Goal: Task Accomplishment & Management: Manage account settings

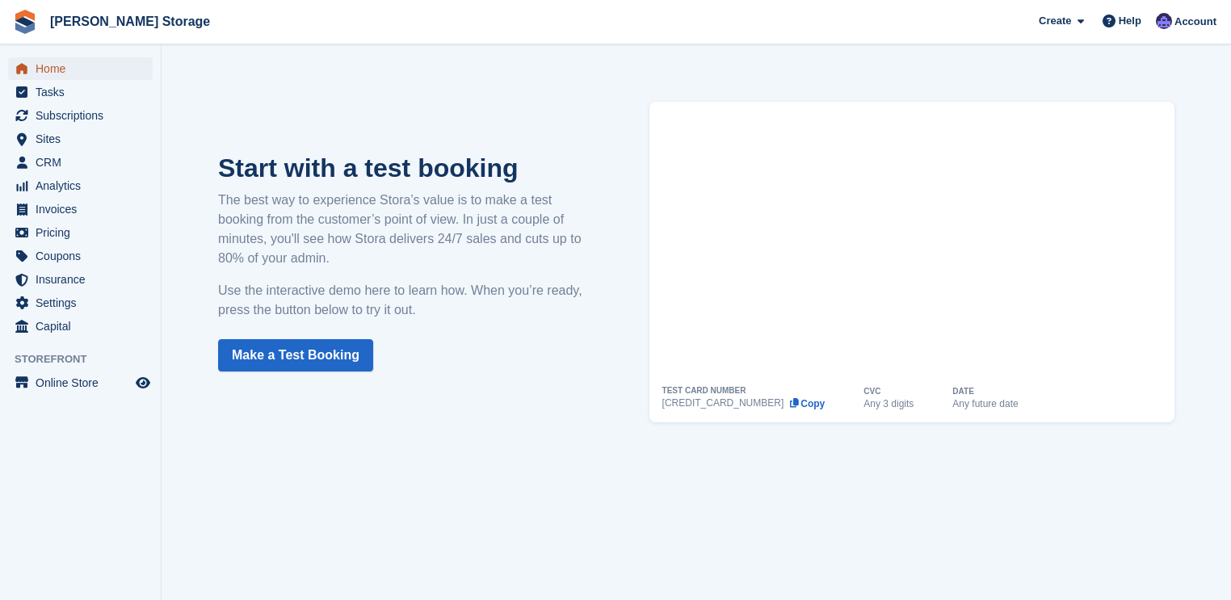
click at [47, 71] on span "Home" at bounding box center [84, 68] width 97 height 23
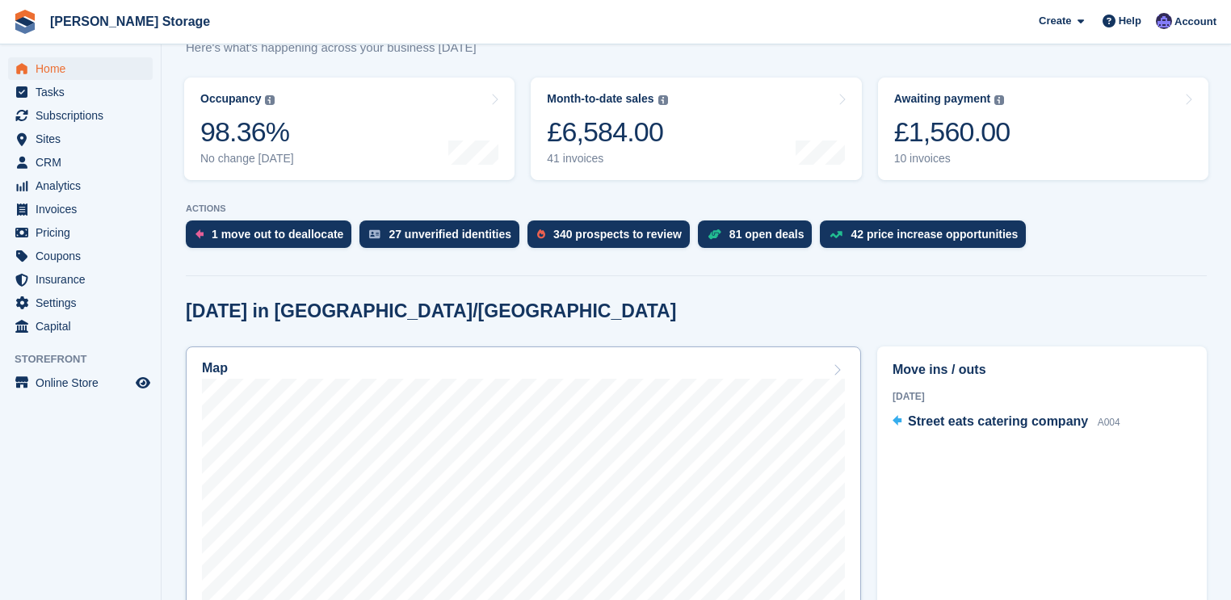
scroll to position [258, 0]
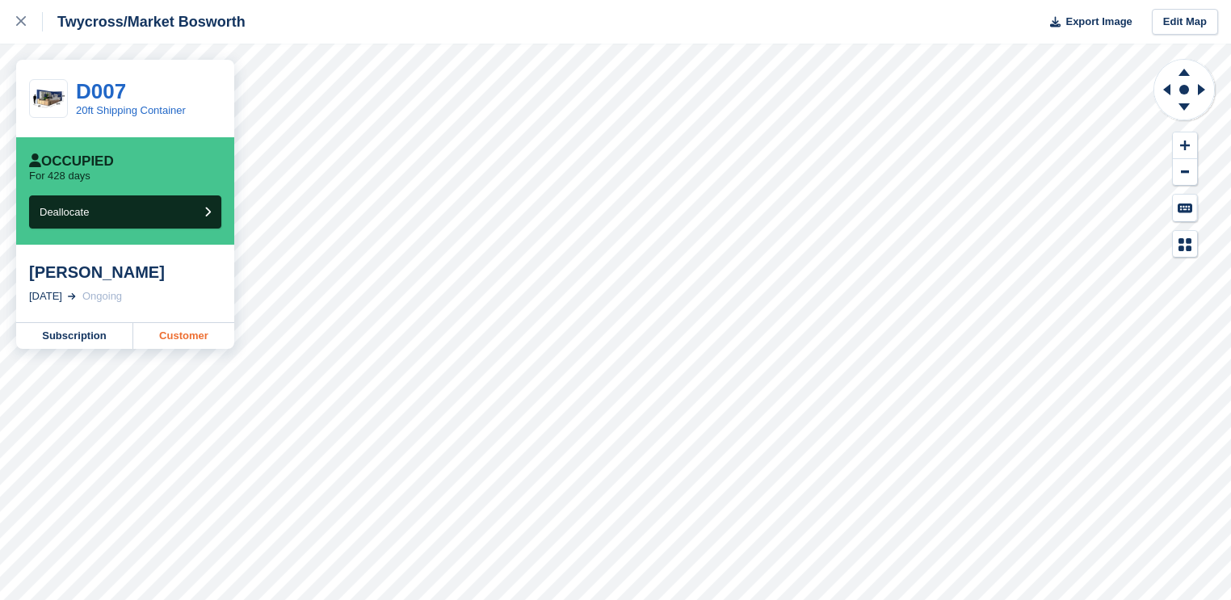
click at [167, 342] on link "Customer" at bounding box center [183, 336] width 101 height 26
